Goal: Task Accomplishment & Management: Complete application form

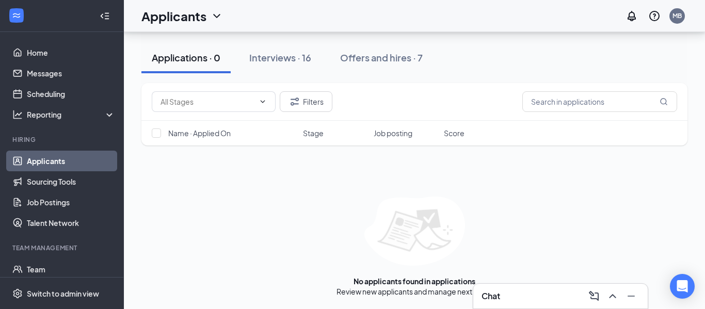
scroll to position [113, 0]
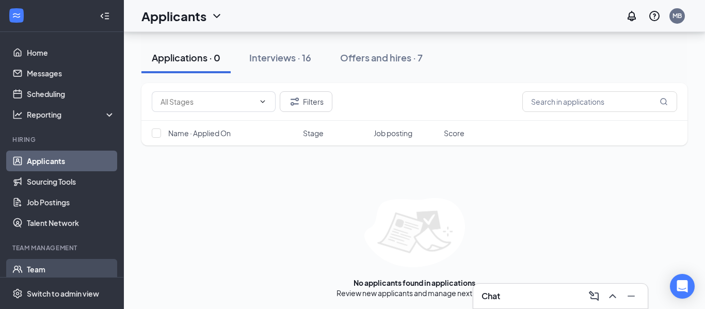
click at [27, 270] on link "Team" at bounding box center [71, 269] width 88 height 21
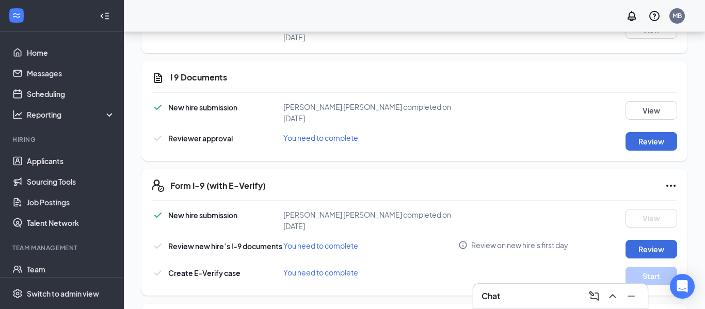
scroll to position [336, 0]
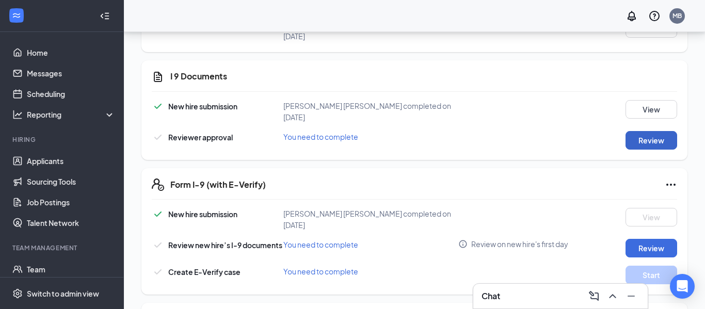
click at [649, 132] on button "Review" at bounding box center [652, 140] width 52 height 19
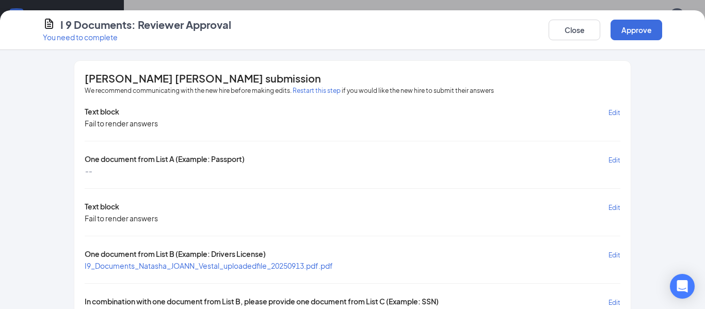
scroll to position [80, 0]
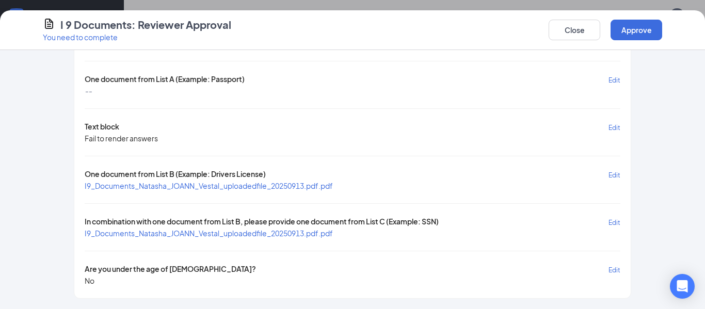
click at [322, 188] on span "I9_Documents_Natasha_JOANN_Vestal_uploadedfile_20250913.pdf.pdf" at bounding box center [209, 185] width 248 height 9
click at [294, 238] on span "I9_Documents_Natasha_JOANN_Vestal_uploadedfile_20250913.pdf.pdf" at bounding box center [209, 233] width 248 height 9
click at [643, 27] on button "Approve" at bounding box center [637, 30] width 52 height 21
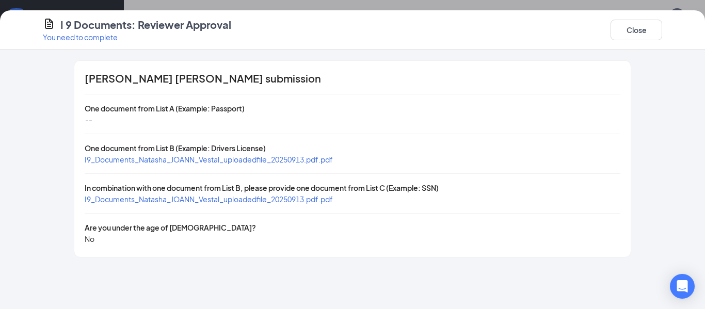
scroll to position [0, 0]
click at [655, 29] on button "Close" at bounding box center [637, 30] width 52 height 21
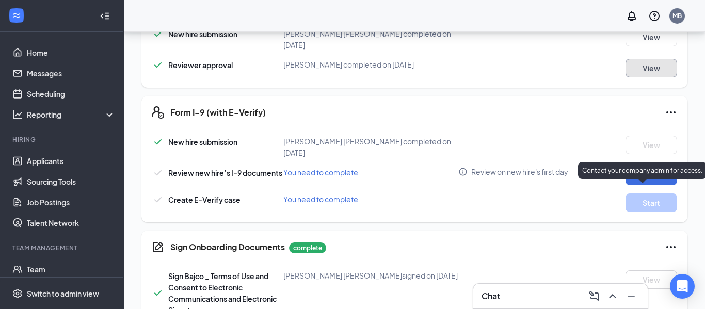
scroll to position [412, 0]
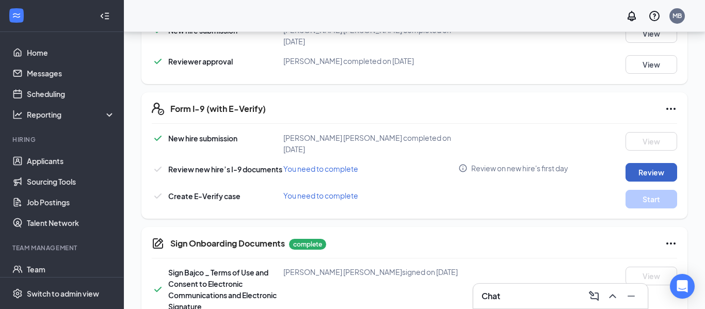
click at [640, 163] on button "Review" at bounding box center [652, 172] width 52 height 19
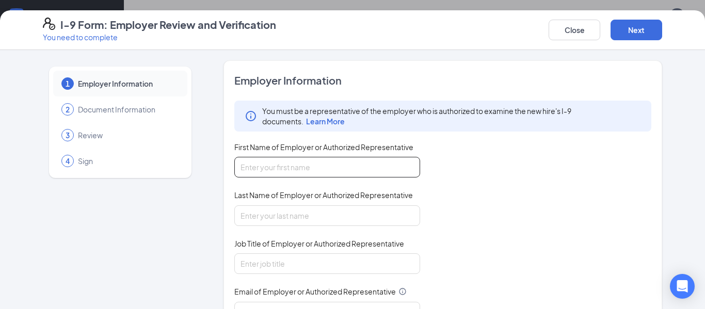
click at [403, 165] on input "First Name of Employer or Authorized Representative" at bounding box center [327, 167] width 186 height 21
type input "mercedes"
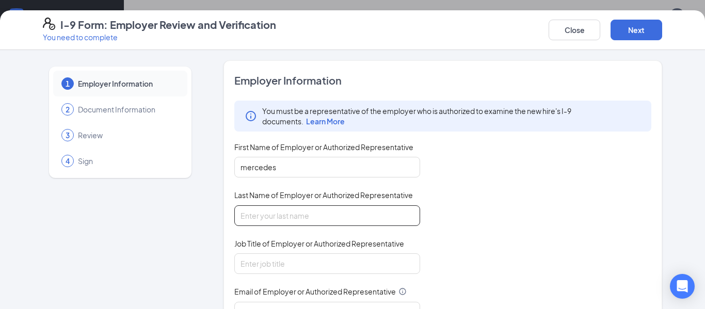
click at [317, 216] on input "Last Name of Employer or Authorized Representative" at bounding box center [327, 216] width 186 height 21
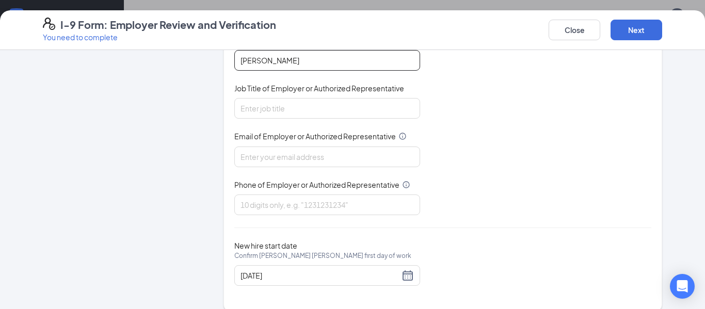
scroll to position [155, 0]
type input "[PERSON_NAME]"
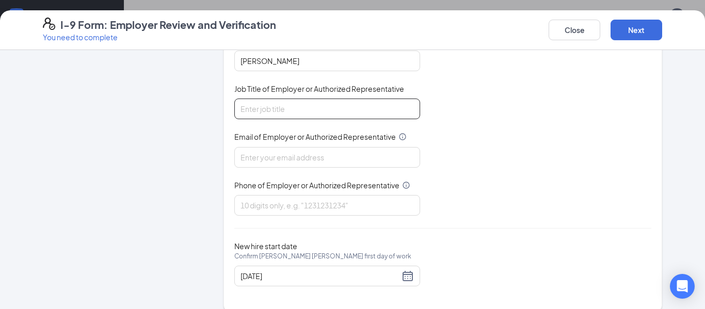
click at [269, 107] on input "Job Title of Employer or Authorized Representative" at bounding box center [327, 109] width 186 height 21
type input "gm"
click at [287, 164] on input "Email of Employer or Authorized Representative" at bounding box center [327, 157] width 186 height 21
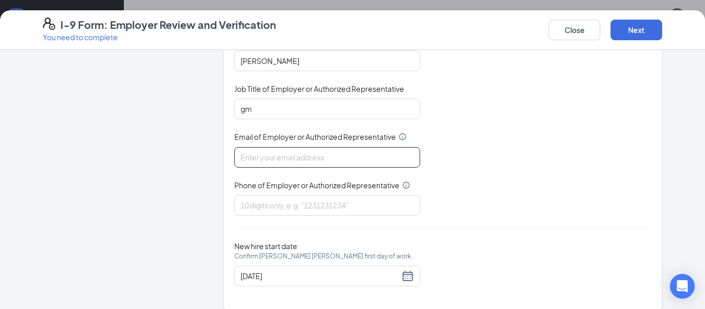
click at [313, 160] on input "Email of Employer or Authorized Representative" at bounding box center [327, 157] width 186 height 21
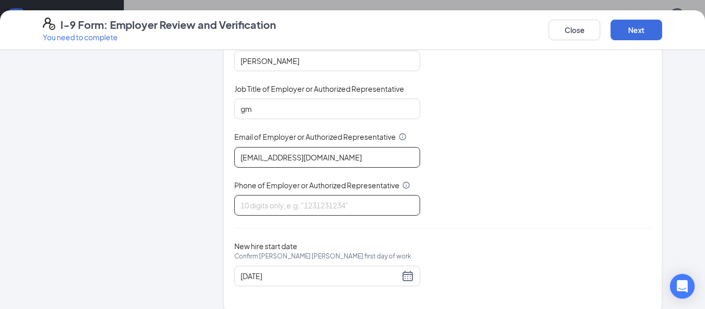
type input "[EMAIL_ADDRESS][DOMAIN_NAME]"
click at [306, 201] on input "Phone of Employer or Authorized Representative" at bounding box center [327, 205] width 186 height 21
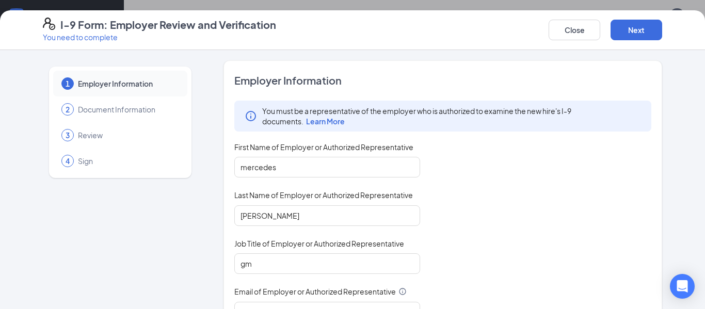
scroll to position [168, 0]
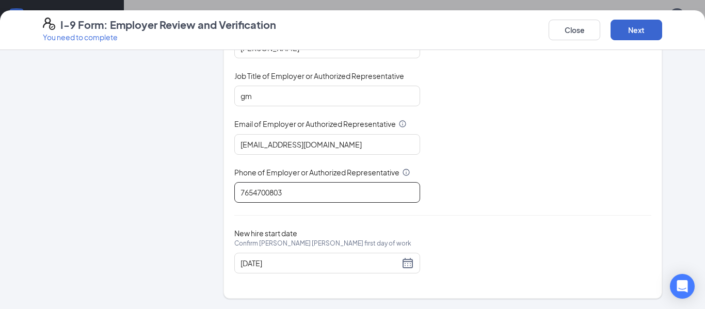
type input "7654700803"
click at [629, 28] on button "Next" at bounding box center [637, 30] width 52 height 21
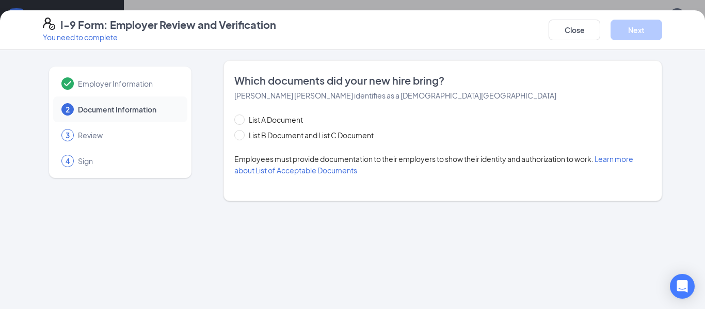
scroll to position [0, 0]
click at [325, 137] on span "List B Document and List C Document" at bounding box center [311, 135] width 133 height 11
click at [242, 137] on input "List B Document and List C Document" at bounding box center [237, 133] width 7 height 7
radio input "true"
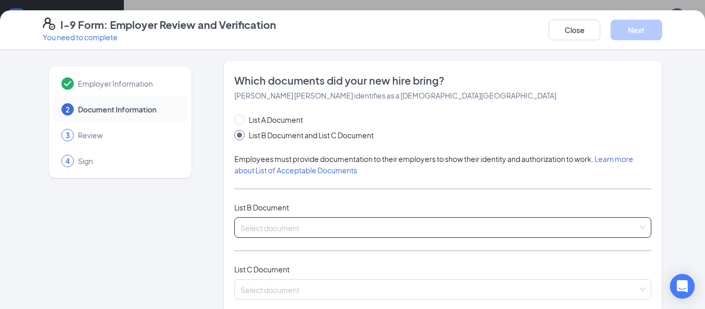
click at [348, 224] on input "search" at bounding box center [440, 225] width 398 height 15
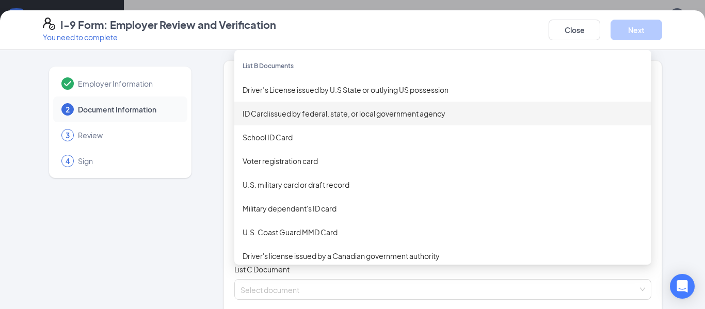
click at [357, 116] on div "ID Card issued by federal, state, or local government agency" at bounding box center [443, 113] width 401 height 11
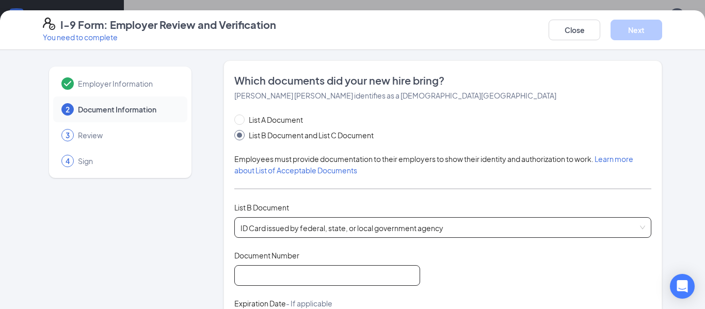
click at [338, 276] on input "Document Number" at bounding box center [327, 275] width 186 height 21
type input "0130"
